Goal: Information Seeking & Learning: Learn about a topic

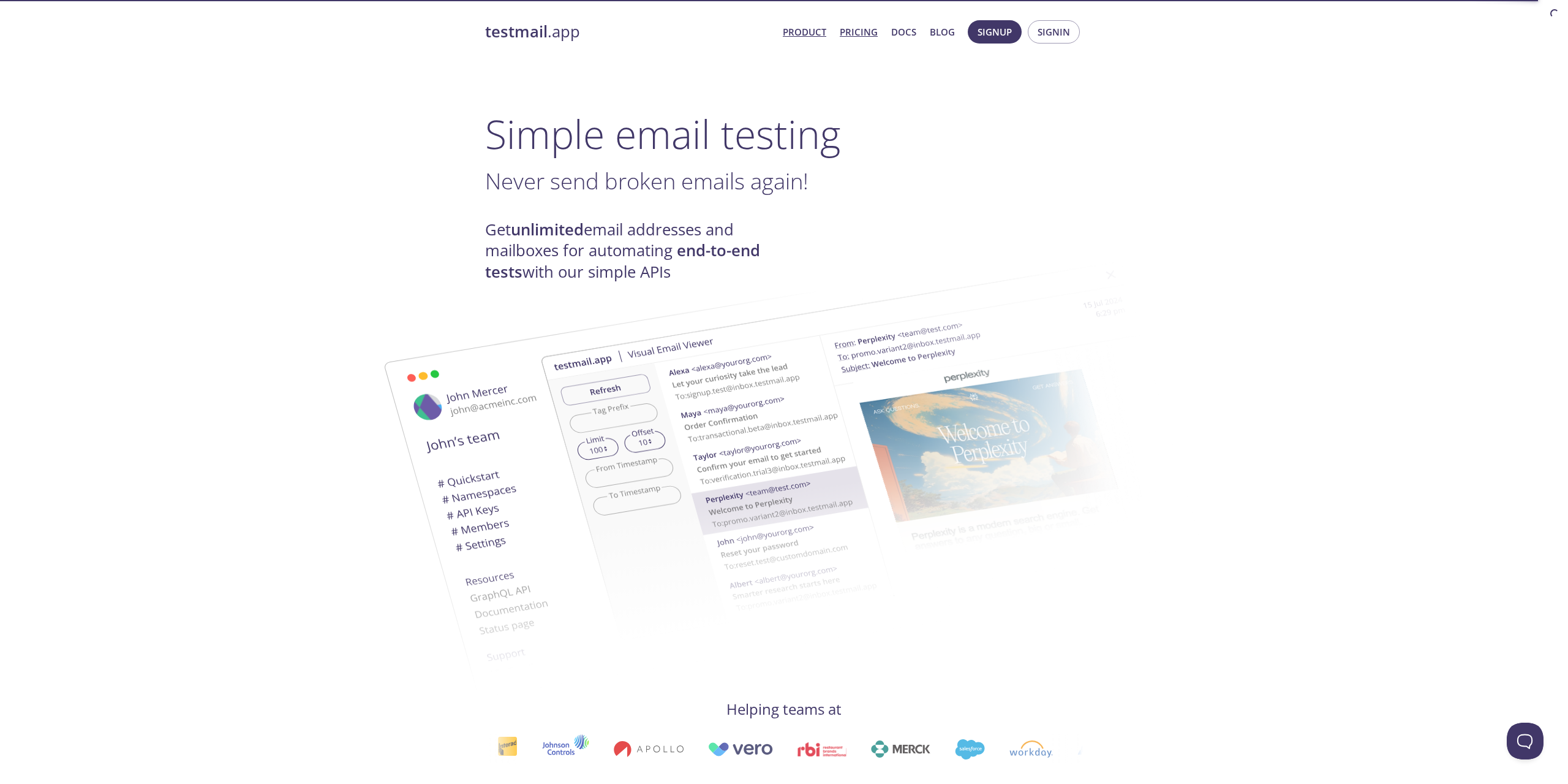
click at [861, 31] on link "Pricing" at bounding box center [859, 31] width 38 height 16
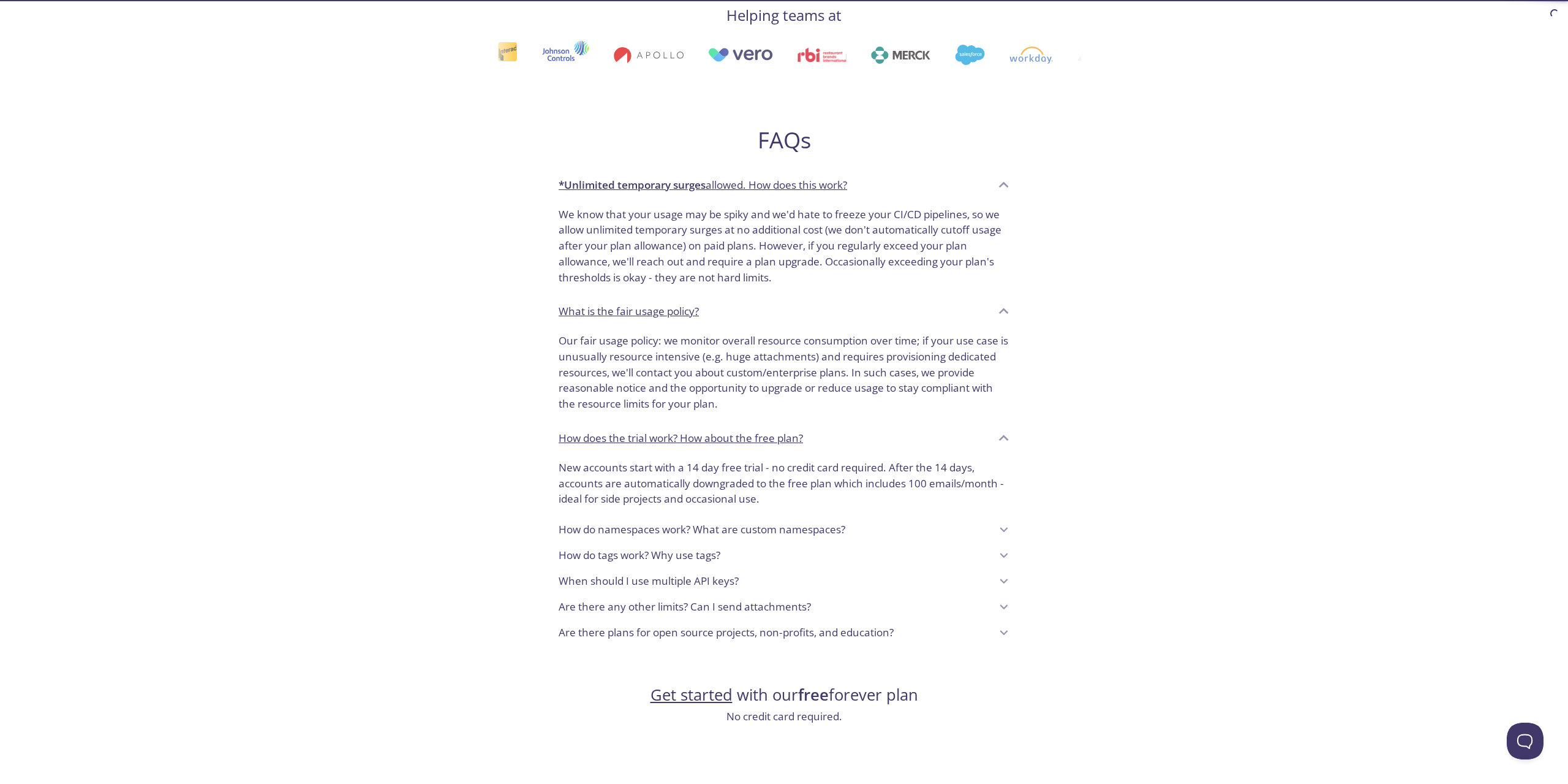
scroll to position [719, 0]
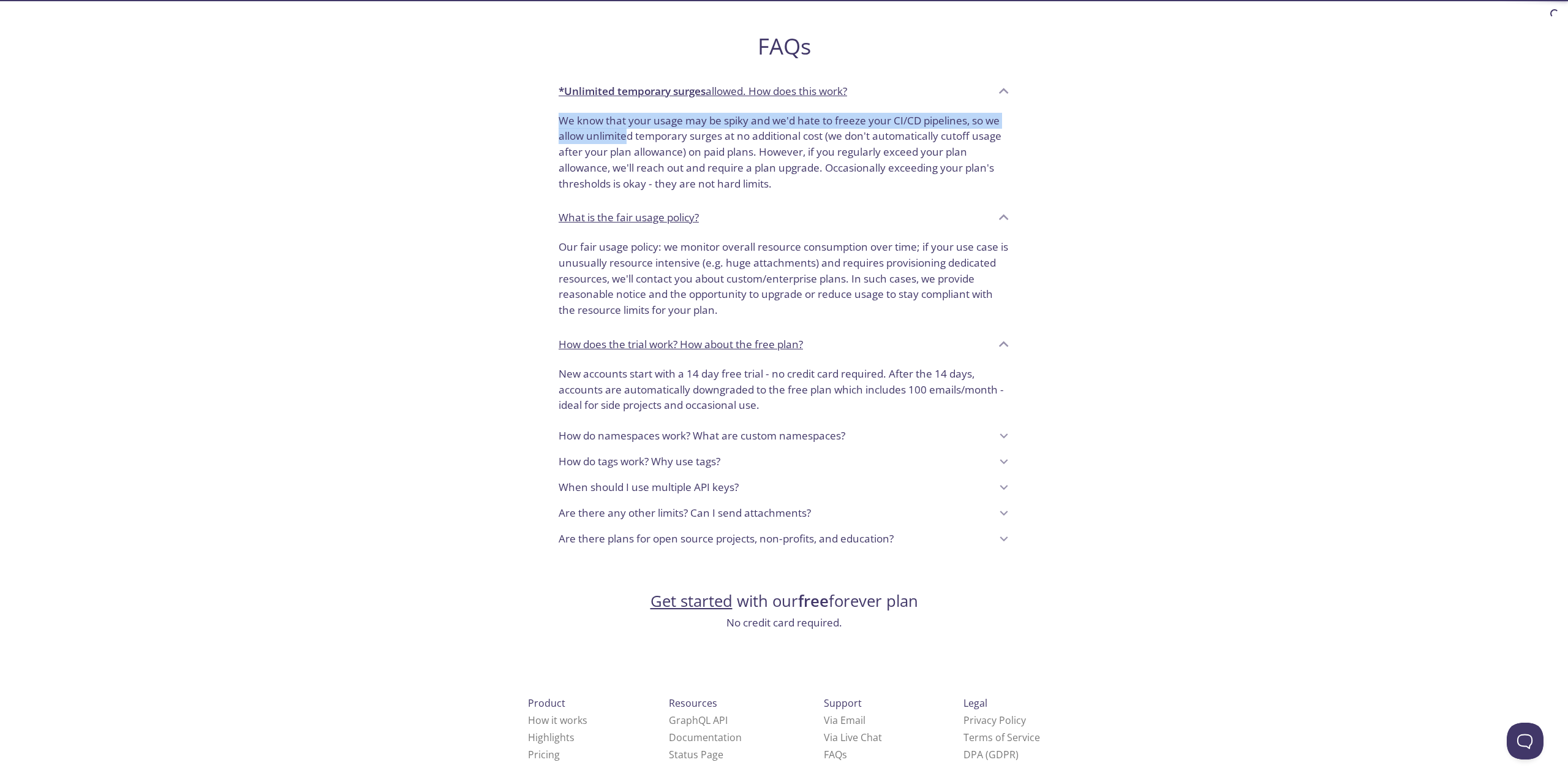
drag, startPoint x: 559, startPoint y: 108, endPoint x: 625, endPoint y: 115, distance: 66.4
click at [625, 115] on p "We know that your usage may be spiky and we'd hate to freeze your CI/CD pipelin…" at bounding box center [784, 151] width 451 height 79
drag, startPoint x: 559, startPoint y: 233, endPoint x: 580, endPoint y: 239, distance: 21.8
click at [580, 239] on p "Our fair usage policy: we monitor overall resource consumption over time; if yo…" at bounding box center [784, 278] width 451 height 79
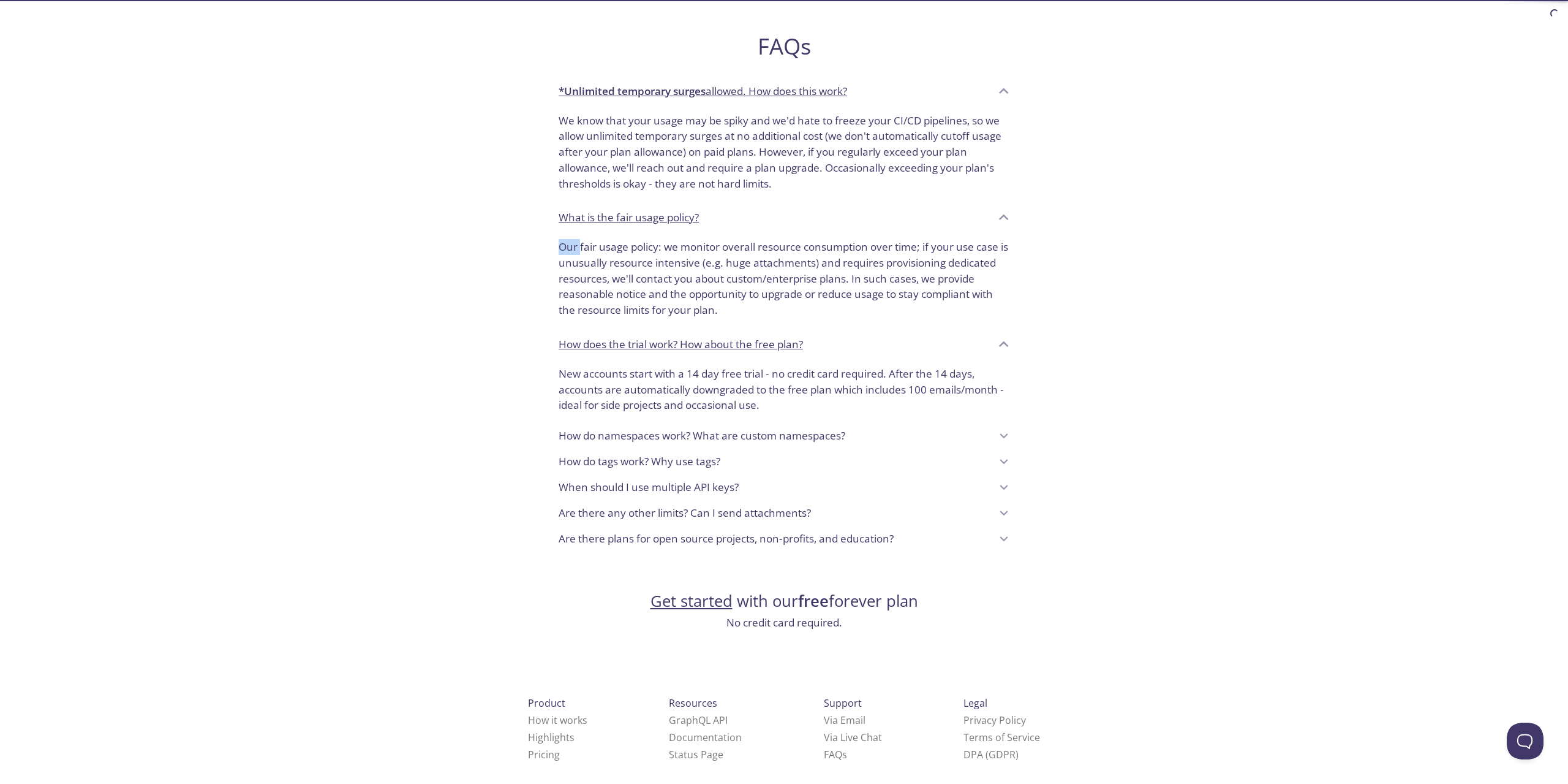
click at [580, 239] on p "Our fair usage policy: we monitor overall resource consumption over time; if yo…" at bounding box center [784, 278] width 451 height 79
click at [662, 428] on p "How do namespaces work? What are custom namespaces?" at bounding box center [702, 435] width 287 height 16
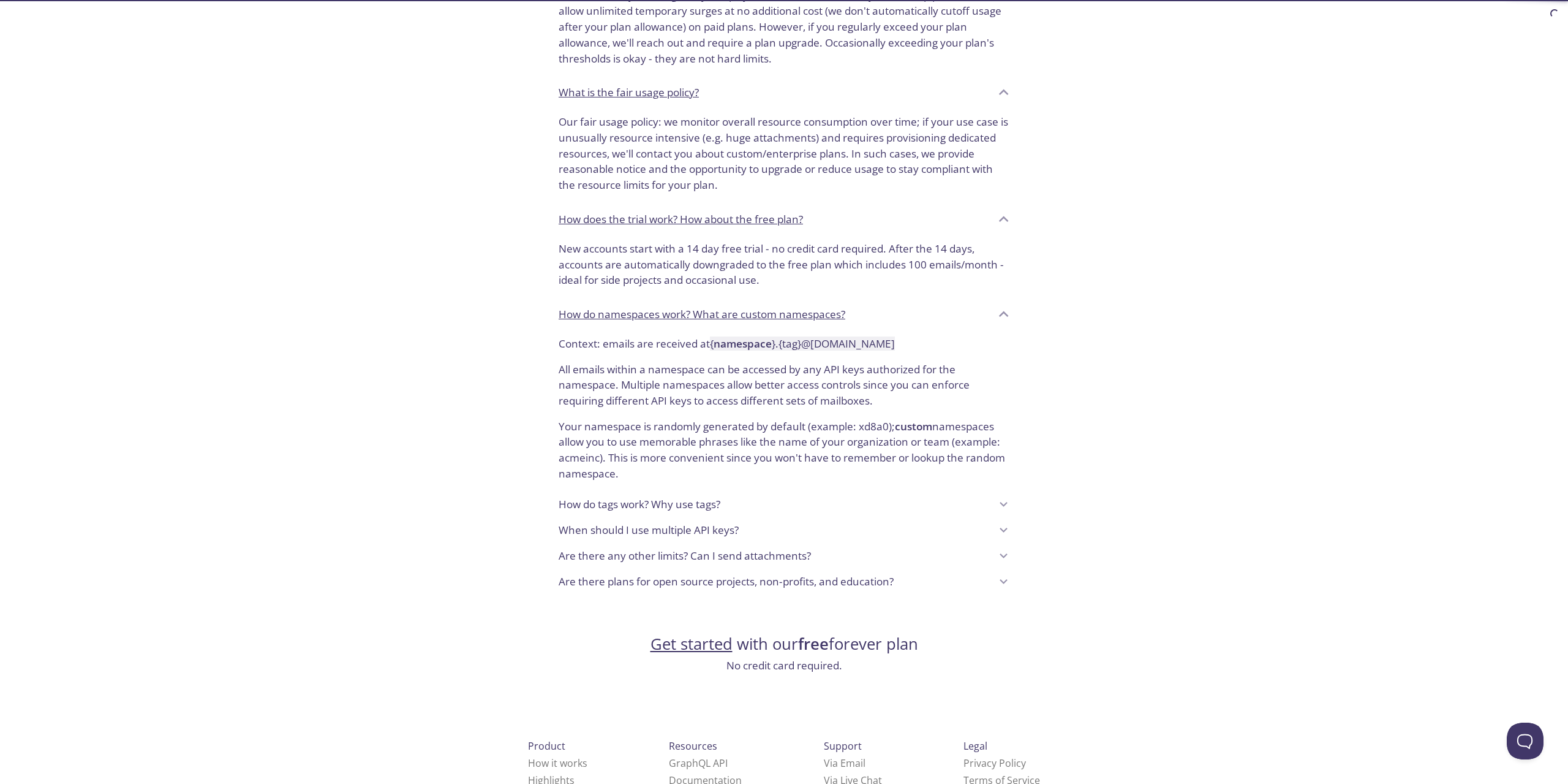
scroll to position [886, 0]
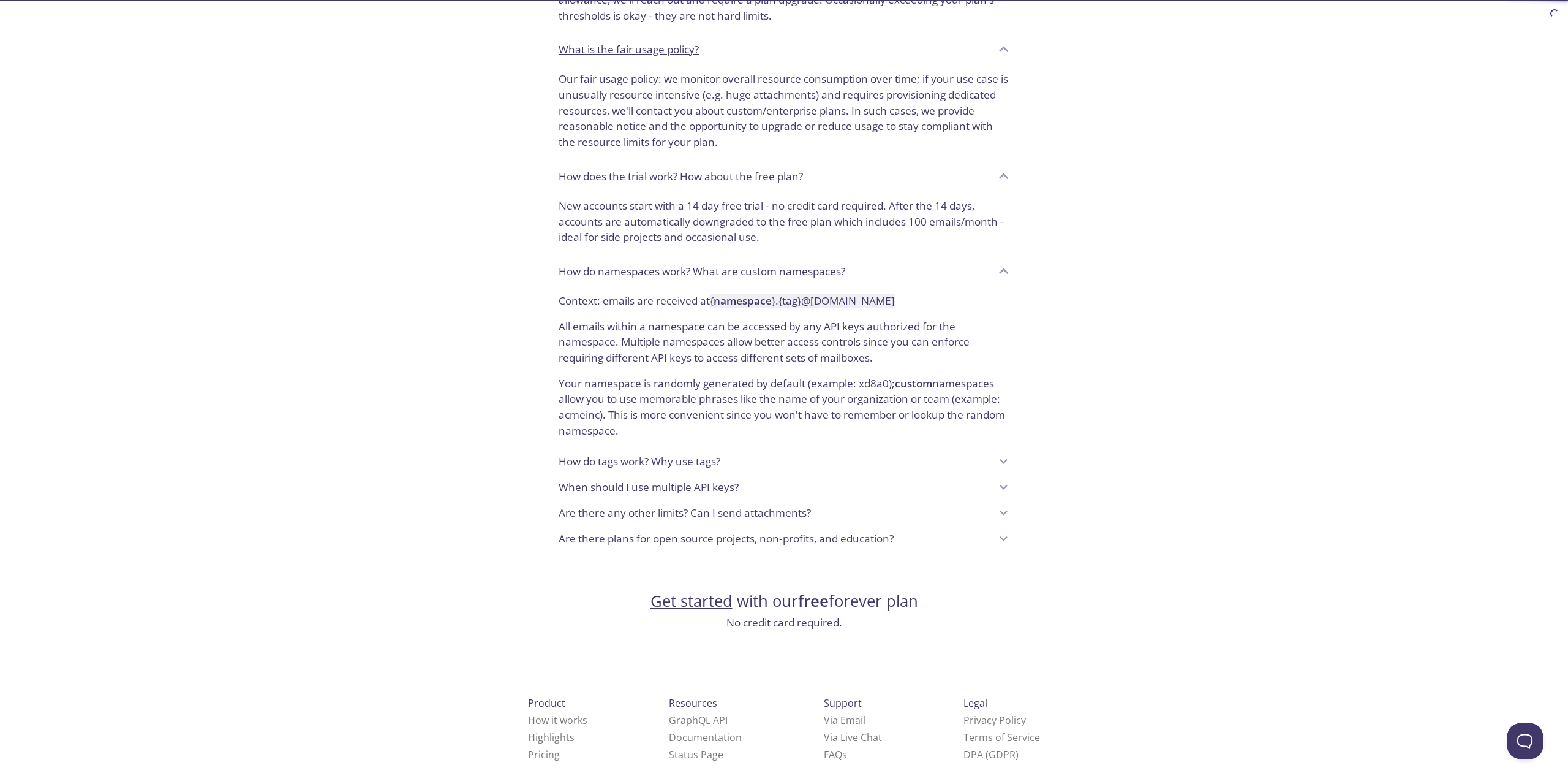
click at [537, 714] on link "How it works" at bounding box center [558, 721] width 60 height 14
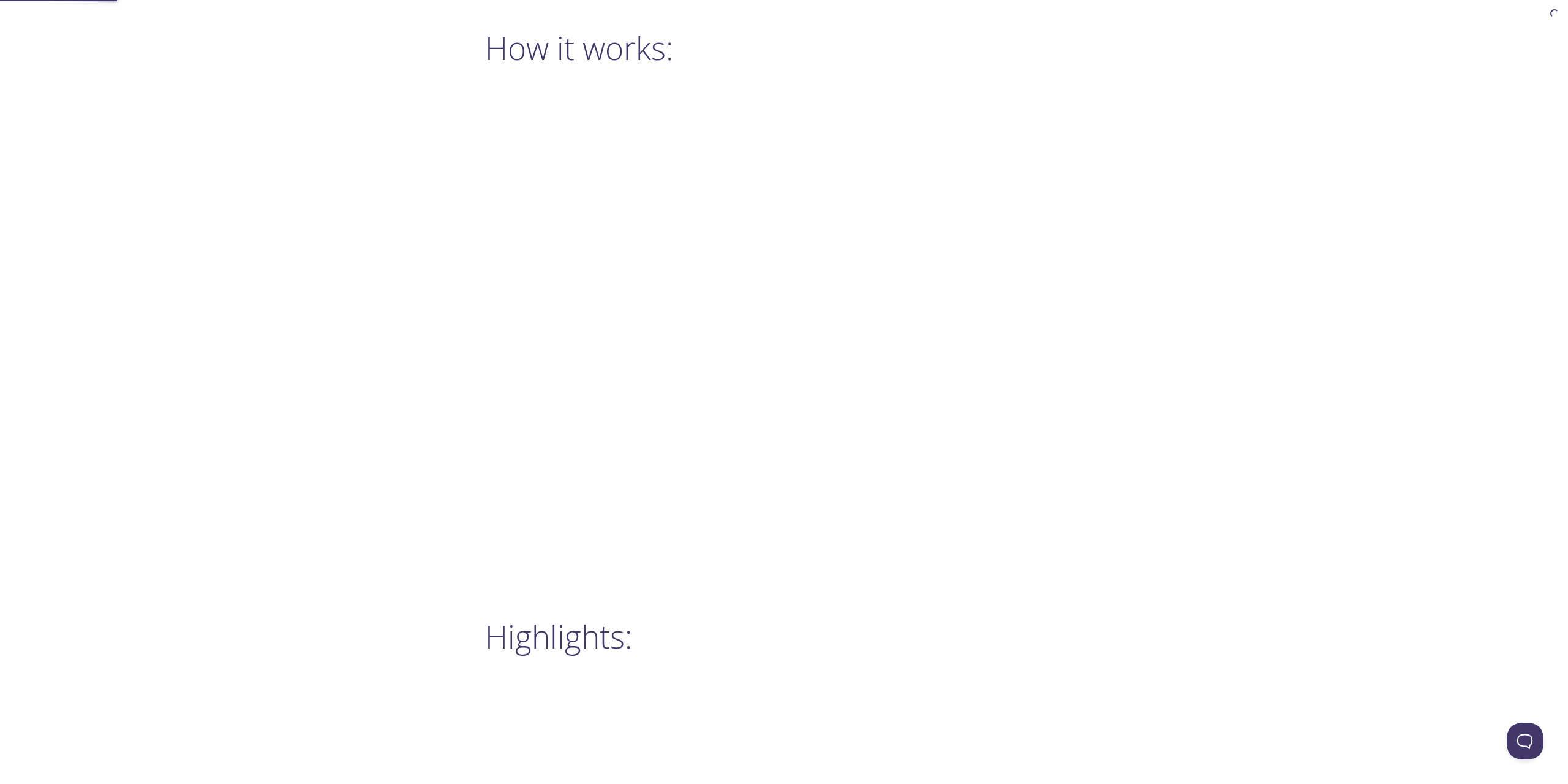
scroll to position [904, 0]
